Goal: Information Seeking & Learning: Learn about a topic

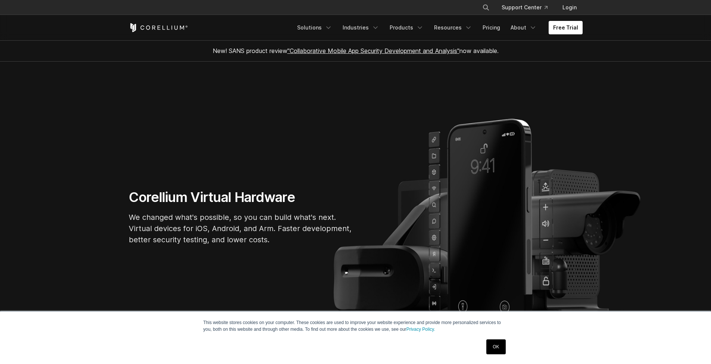
click at [497, 350] on link "OK" at bounding box center [495, 346] width 19 height 15
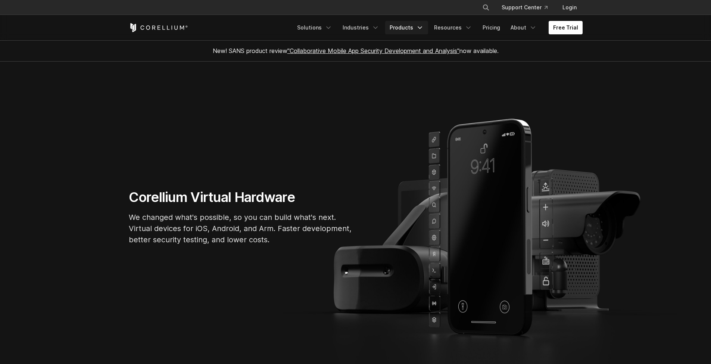
click at [411, 28] on link "Products" at bounding box center [406, 27] width 43 height 13
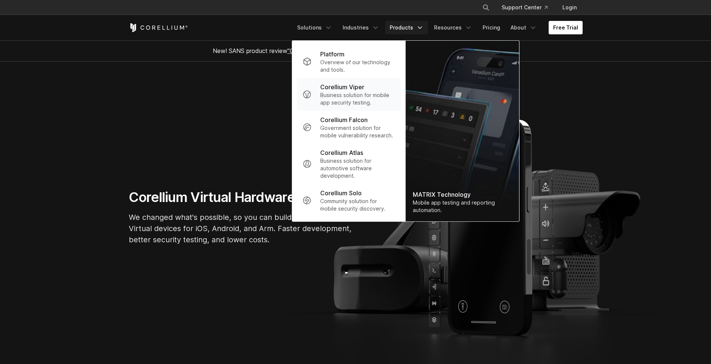
click at [349, 94] on p "Business solution for mobile app security testing." at bounding box center [357, 98] width 74 height 15
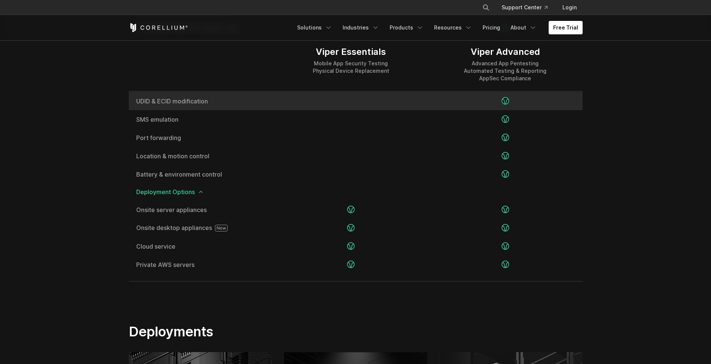
scroll to position [1440, 0]
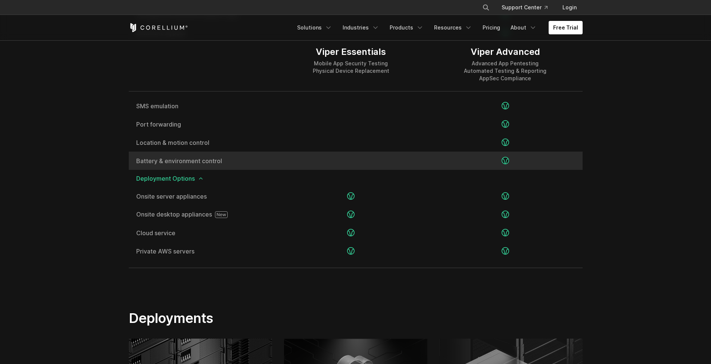
click at [181, 156] on div "Battery & environment control" at bounding box center [201, 160] width 145 height 18
click at [180, 160] on span "Battery & environment control" at bounding box center [201, 161] width 130 height 6
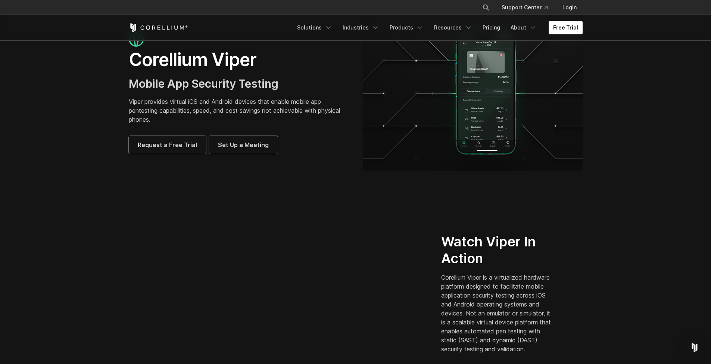
scroll to position [0, 0]
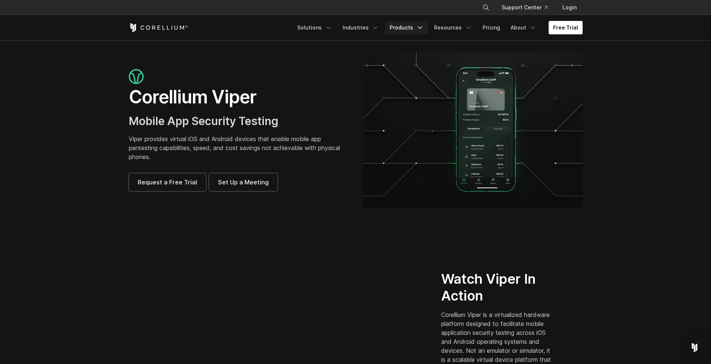
click at [407, 28] on link "Products" at bounding box center [406, 27] width 43 height 13
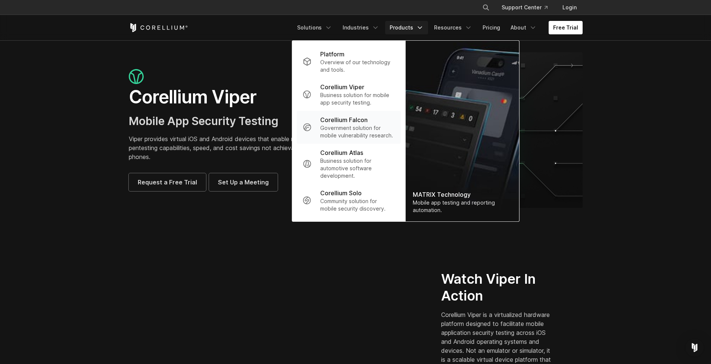
click at [346, 128] on p "Government solution for mobile vulnerability research." at bounding box center [357, 131] width 74 height 15
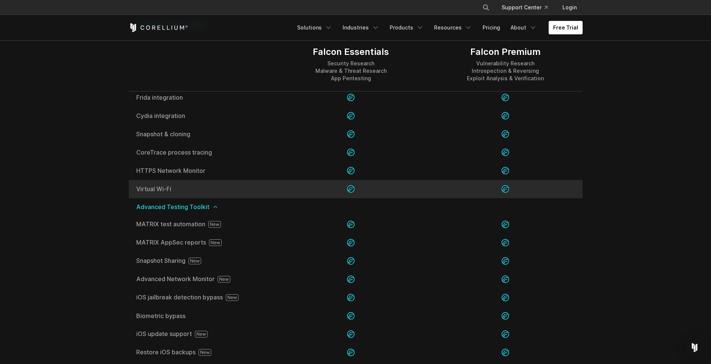
scroll to position [1452, 0]
